Goal: Information Seeking & Learning: Learn about a topic

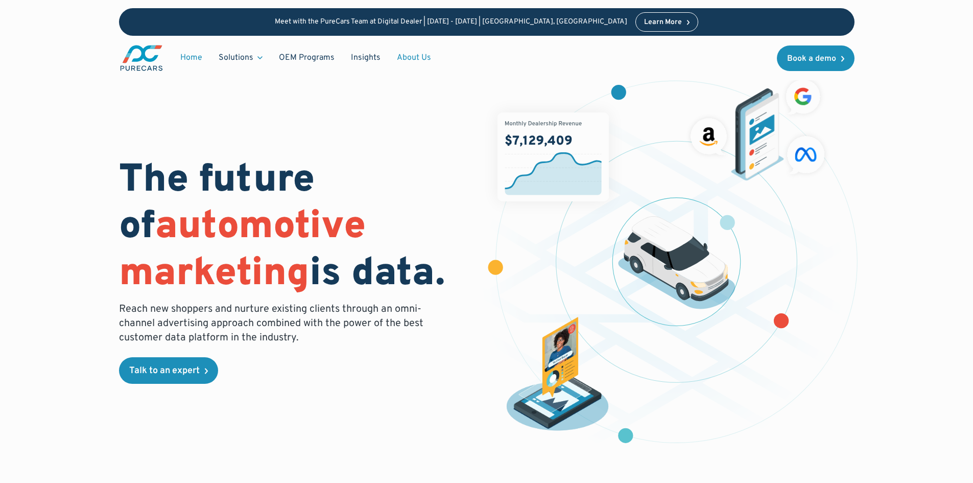
click at [401, 57] on link "About Us" at bounding box center [414, 57] width 51 height 19
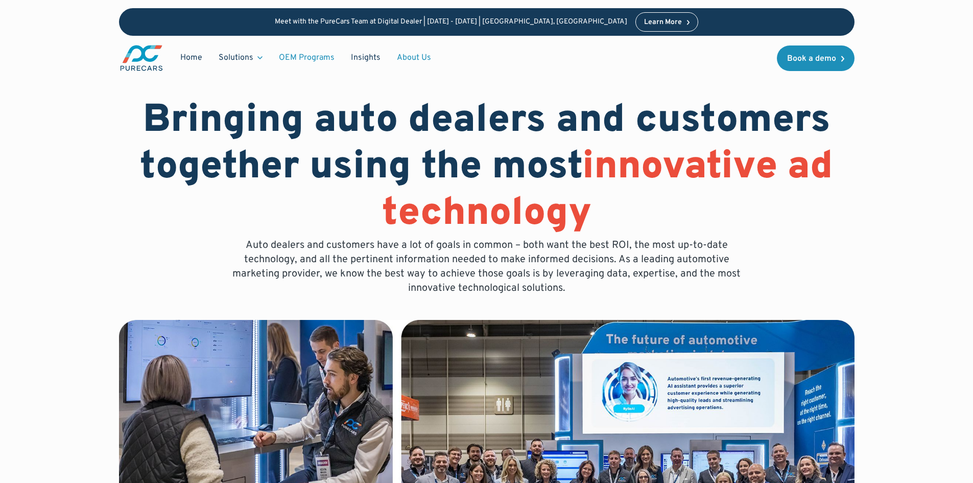
click at [316, 58] on link "OEM Programs" at bounding box center [307, 57] width 72 height 19
